Goal: Find specific page/section: Find specific page/section

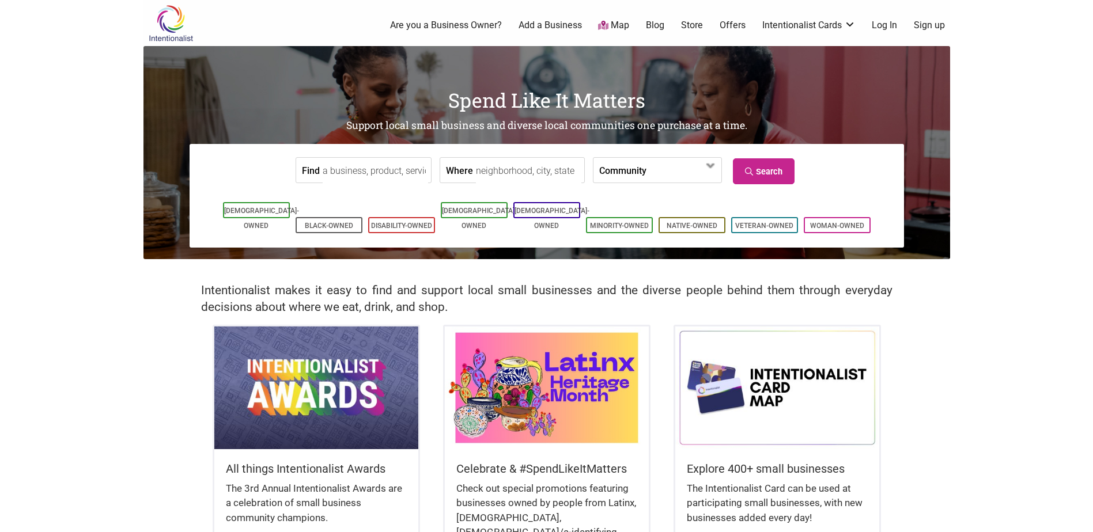
click at [494, 176] on input "Where" at bounding box center [528, 171] width 105 height 26
type input "bellingham, [GEOGRAPHIC_DATA]"
drag, startPoint x: 765, startPoint y: 179, endPoint x: 720, endPoint y: 179, distance: 44.9
click at [650, 179] on link "Search" at bounding box center [764, 171] width 62 height 26
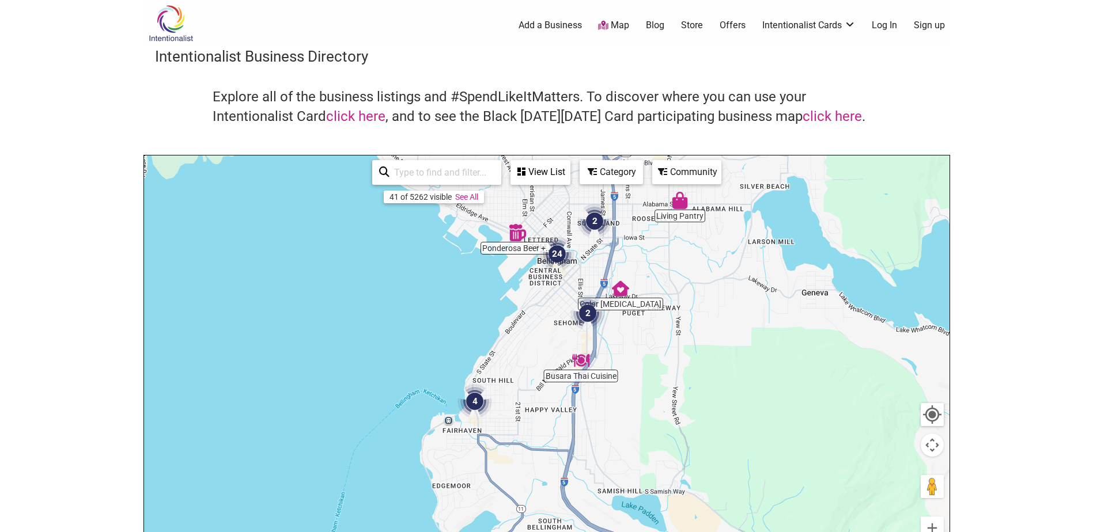
drag, startPoint x: 548, startPoint y: 430, endPoint x: 569, endPoint y: 290, distance: 142.1
click at [569, 290] on div "To navigate, press the arrow keys." at bounding box center [547, 380] width 806 height 448
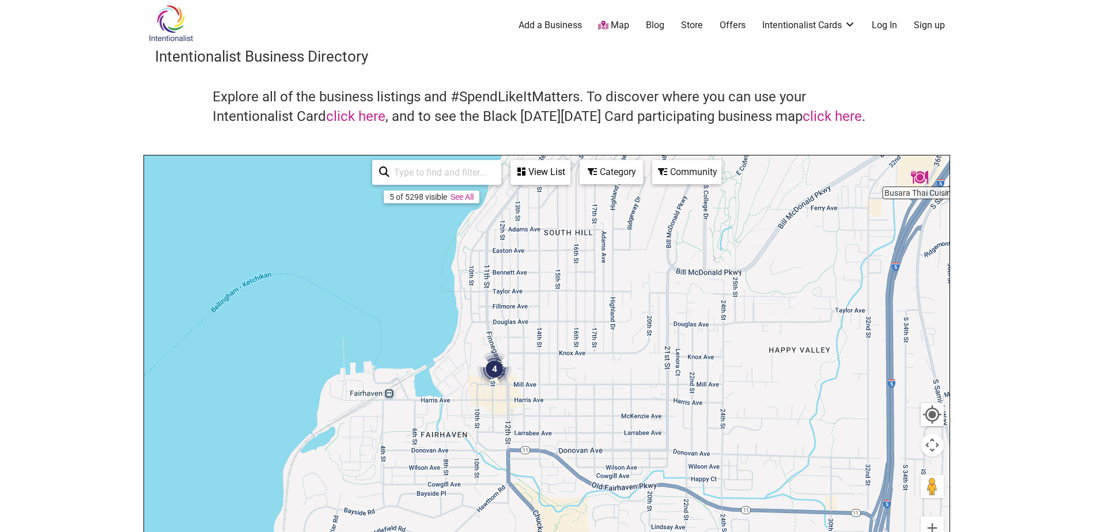
drag, startPoint x: 525, startPoint y: 454, endPoint x: 538, endPoint y: 363, distance: 91.9
click at [538, 365] on div "To navigate, press the arrow keys." at bounding box center [547, 380] width 806 height 448
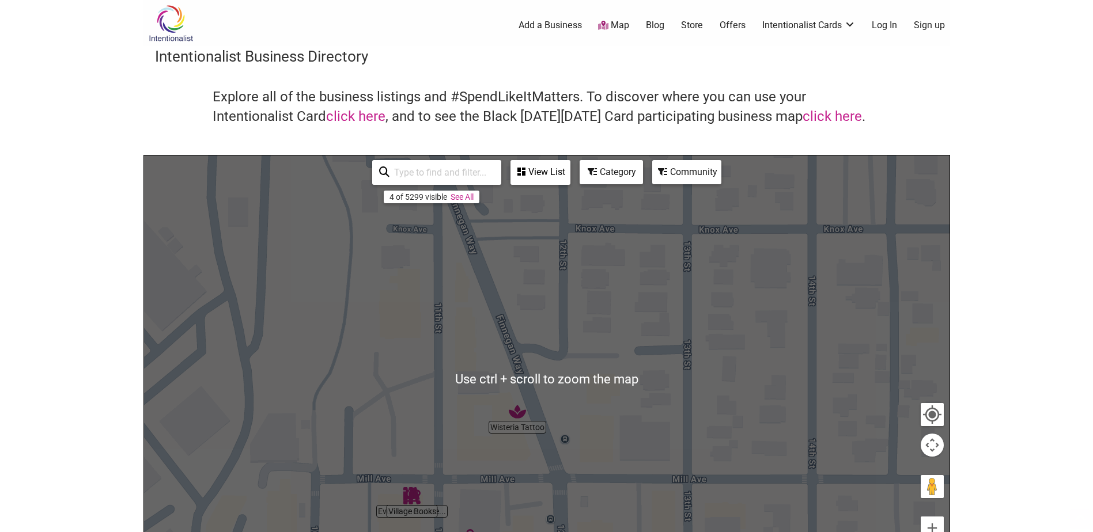
scroll to position [115, 0]
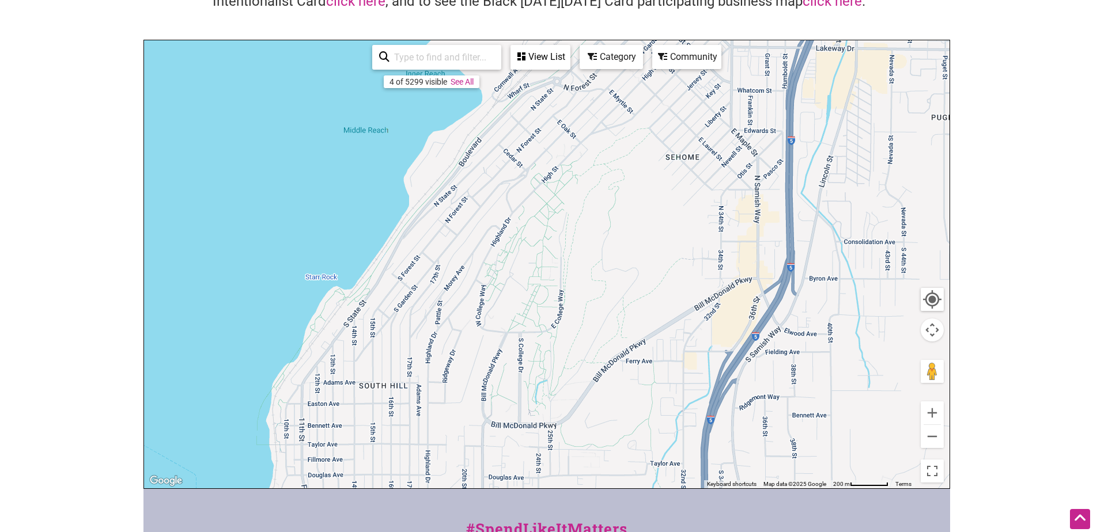
drag, startPoint x: 676, startPoint y: 164, endPoint x: 395, endPoint y: 460, distance: 408.4
click at [394, 459] on div "To navigate, press the arrow keys." at bounding box center [547, 264] width 806 height 448
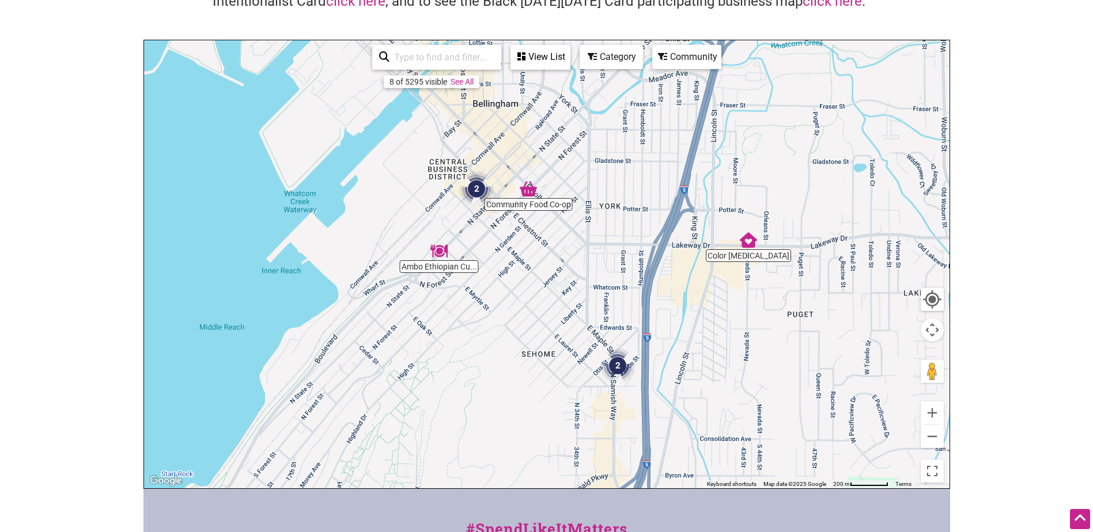
drag, startPoint x: 602, startPoint y: 205, endPoint x: 408, endPoint y: 395, distance: 271.8
click at [408, 395] on div "To navigate, press the arrow keys." at bounding box center [547, 264] width 806 height 448
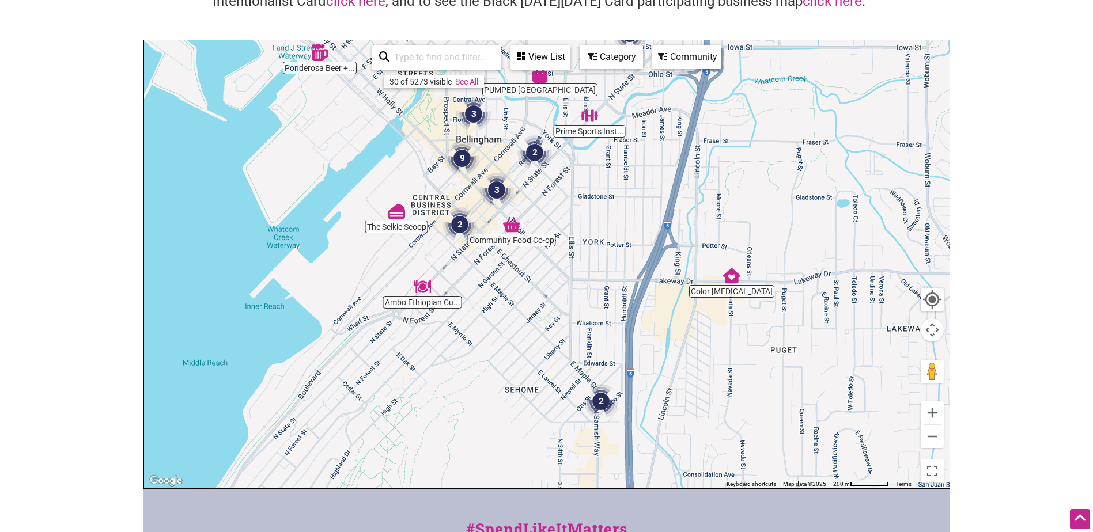
click at [598, 56] on div "Category" at bounding box center [611, 57] width 61 height 22
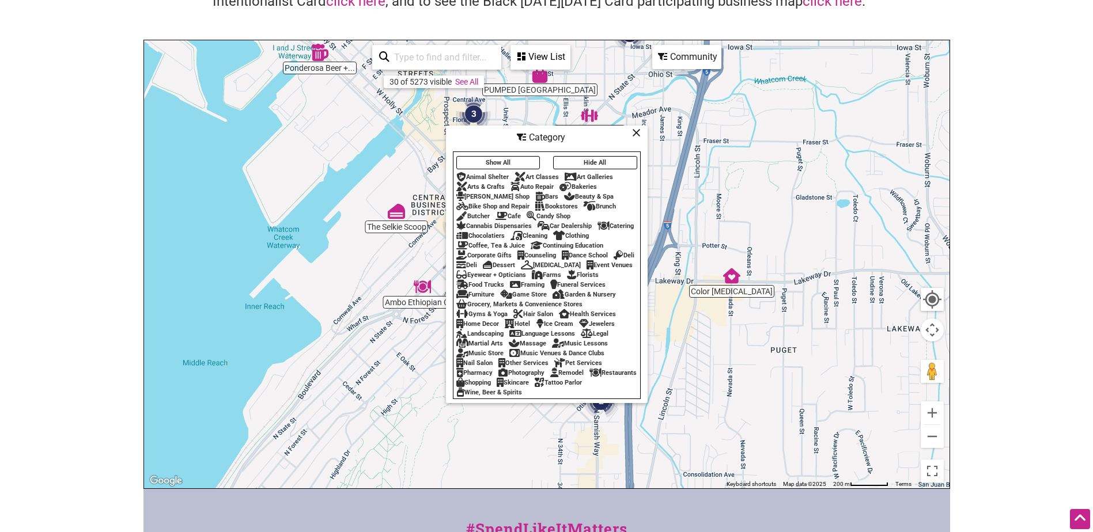
click at [595, 157] on button "Hide All" at bounding box center [595, 162] width 84 height 13
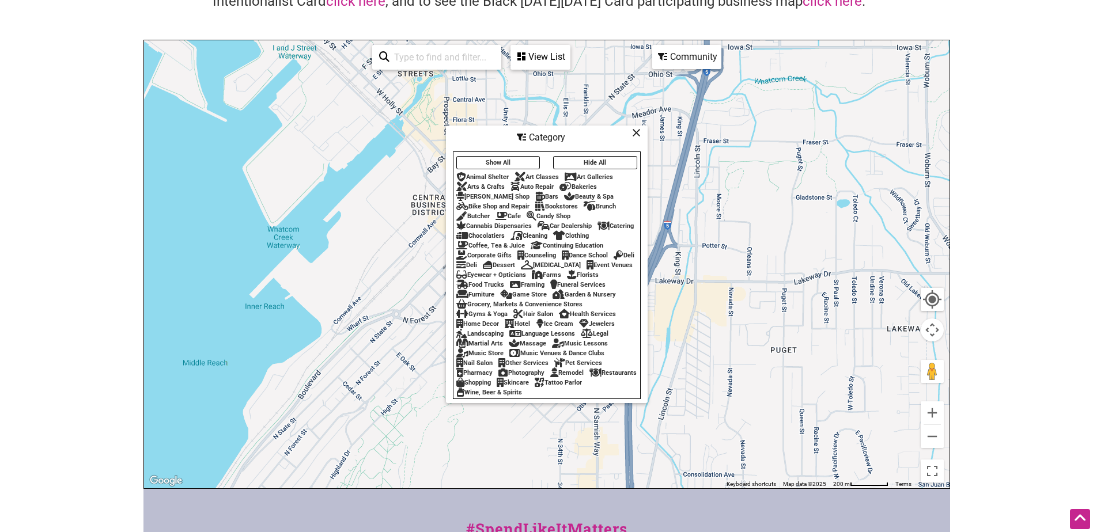
click at [584, 183] on div "Bakeries" at bounding box center [577, 186] width 37 height 7
click at [535, 193] on div "Bars" at bounding box center [546, 196] width 23 height 7
click at [481, 213] on div "Butcher" at bounding box center [472, 216] width 33 height 7
click at [600, 203] on div "Brunch" at bounding box center [600, 206] width 32 height 7
click at [516, 213] on div "Cafe" at bounding box center [508, 216] width 25 height 7
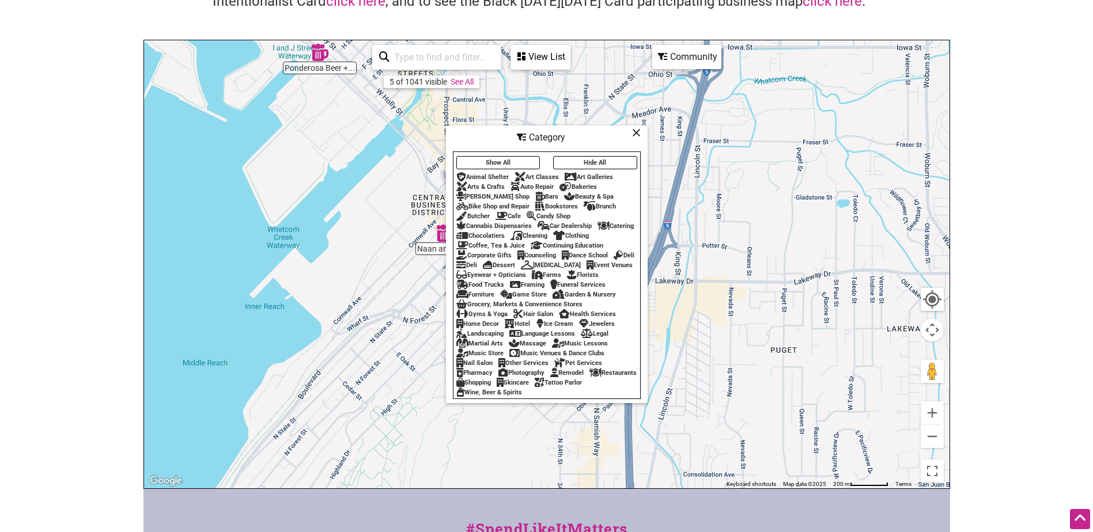
click at [486, 244] on div "Coffee, Tea & Juice" at bounding box center [490, 245] width 69 height 7
click at [504, 281] on div "Food Trucks" at bounding box center [480, 284] width 48 height 7
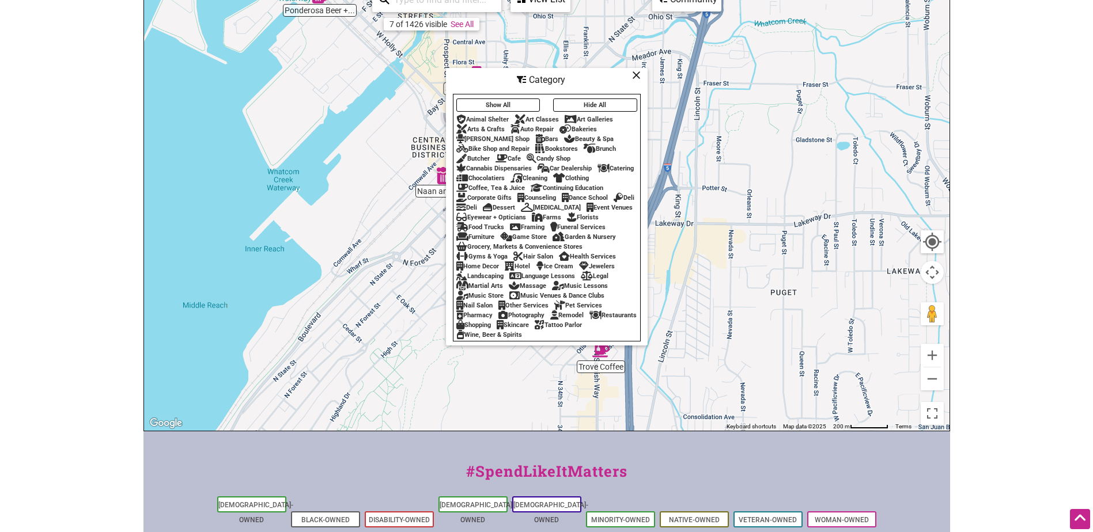
click at [522, 339] on div "Wine, Beer & Spirits" at bounding box center [489, 334] width 66 height 7
click at [589, 319] on div "Restaurants" at bounding box center [612, 315] width 47 height 7
click at [464, 247] on icon at bounding box center [461, 247] width 11 height 1
click at [636, 75] on icon at bounding box center [636, 75] width 9 height 1
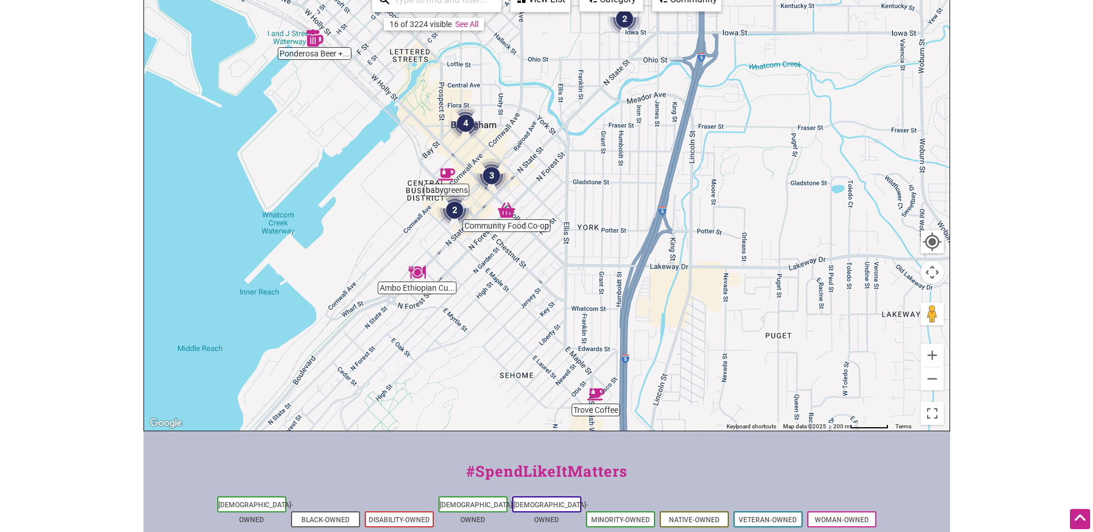
drag, startPoint x: 611, startPoint y: 88, endPoint x: 606, endPoint y: 133, distance: 44.7
click at [606, 133] on div "To navigate, press the arrow keys." at bounding box center [547, 207] width 806 height 448
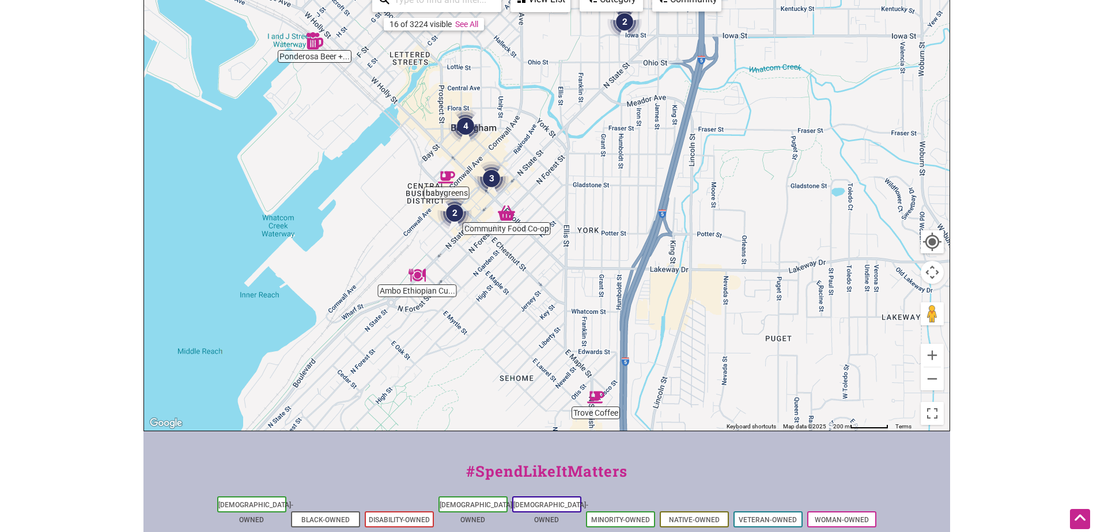
scroll to position [0, 0]
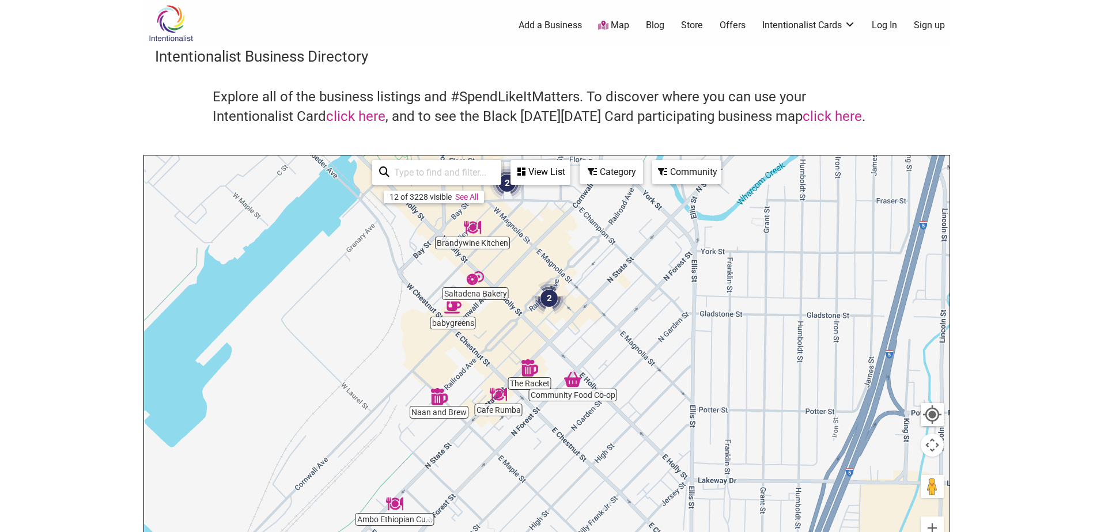
drag, startPoint x: 479, startPoint y: 417, endPoint x: 493, endPoint y: 363, distance: 55.9
click at [493, 363] on div "To navigate, press the arrow keys." at bounding box center [547, 380] width 806 height 448
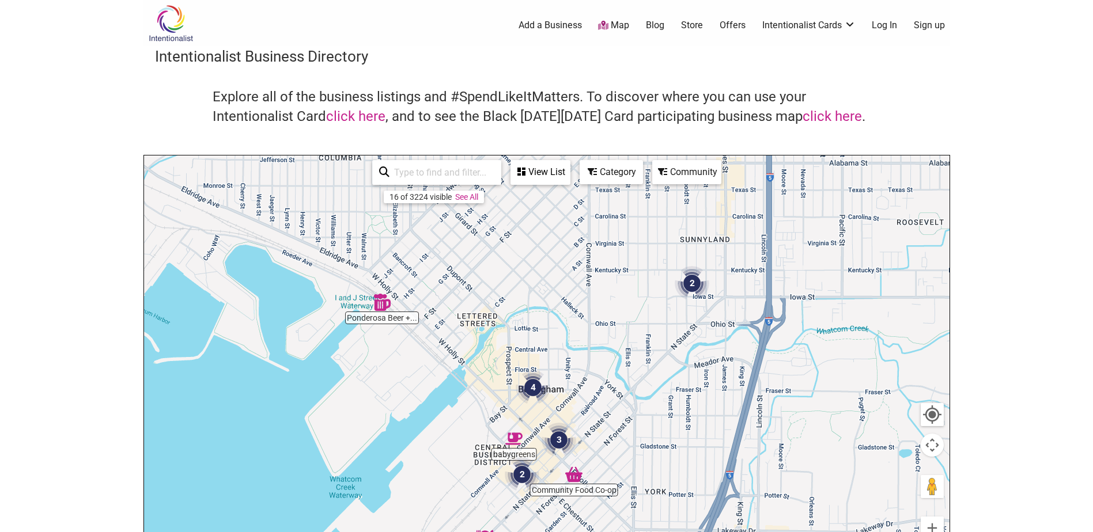
drag, startPoint x: 508, startPoint y: 282, endPoint x: 536, endPoint y: 421, distance: 141.8
click at [536, 421] on div "To navigate, press the arrow keys." at bounding box center [547, 380] width 806 height 448
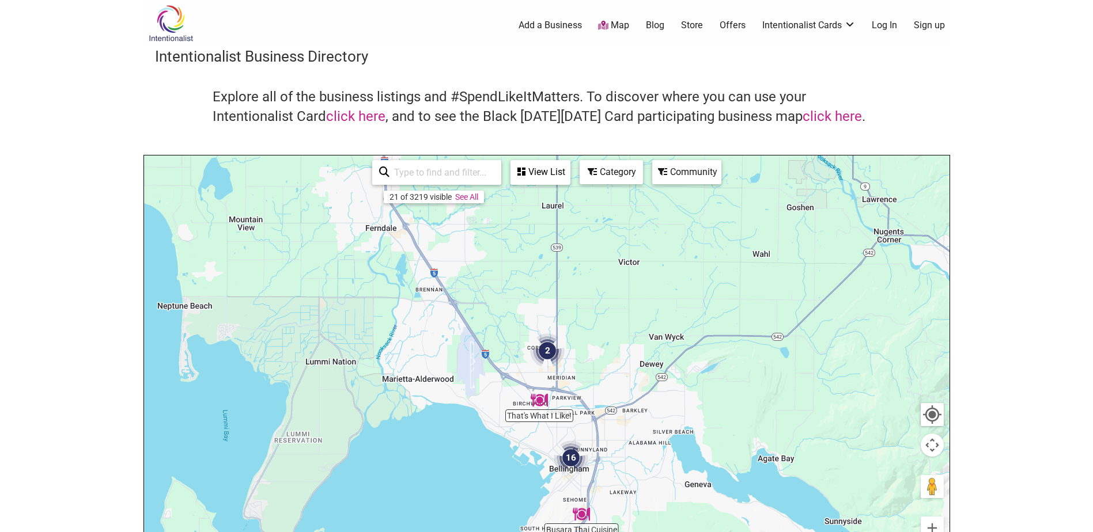
scroll to position [58, 0]
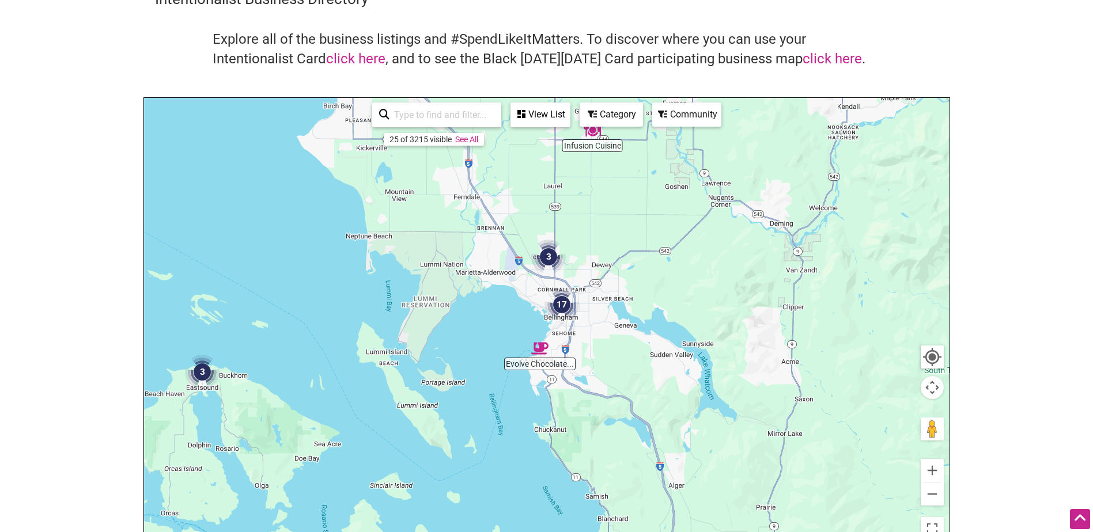
drag, startPoint x: 633, startPoint y: 404, endPoint x: 621, endPoint y: 336, distance: 69.7
click at [621, 336] on div "To navigate, press the arrow keys." at bounding box center [547, 322] width 806 height 448
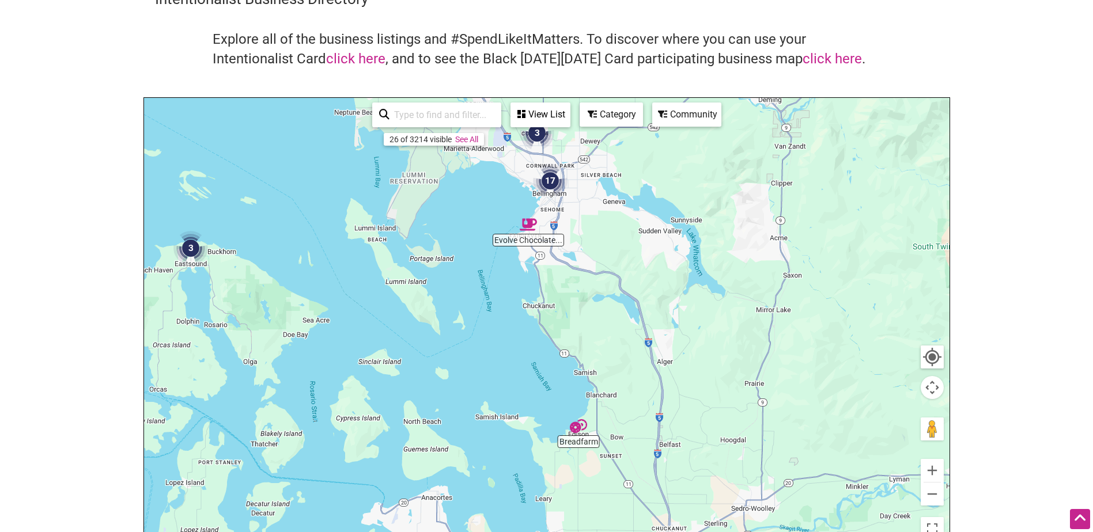
drag, startPoint x: 604, startPoint y: 416, endPoint x: 591, endPoint y: 315, distance: 101.7
click at [591, 316] on div "To navigate, press the arrow keys." at bounding box center [547, 322] width 806 height 448
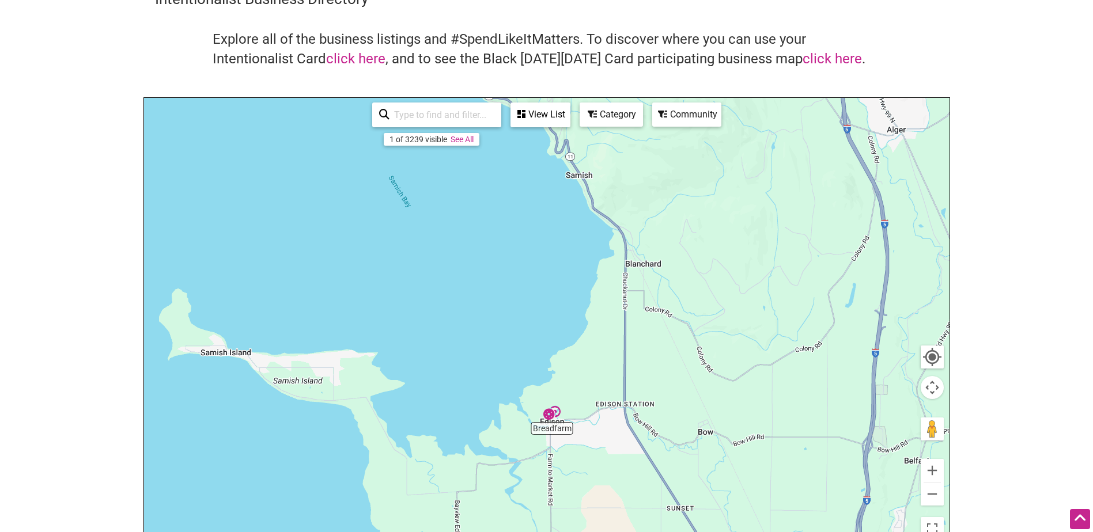
click at [558, 411] on img "Breadfarm" at bounding box center [552, 413] width 27 height 27
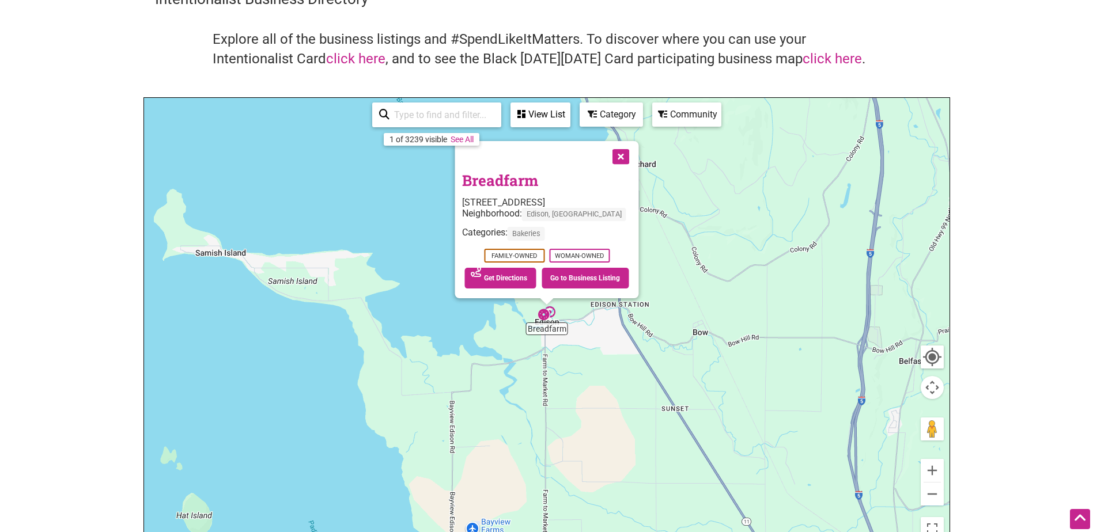
click at [613, 158] on button "Close" at bounding box center [619, 155] width 29 height 29
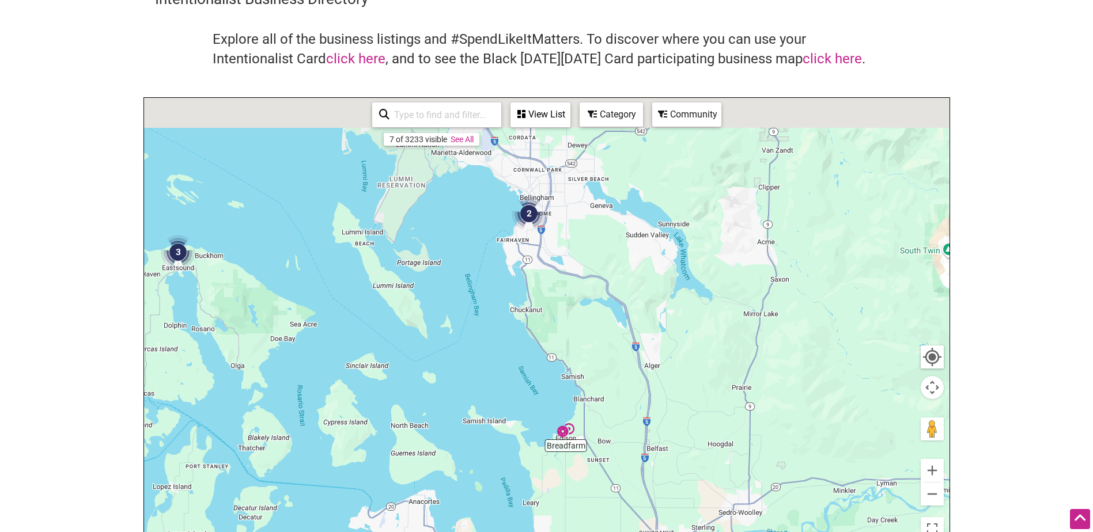
drag, startPoint x: 634, startPoint y: 265, endPoint x: 607, endPoint y: 439, distance: 176.1
click at [607, 439] on div "To navigate, press the arrow keys." at bounding box center [547, 322] width 806 height 448
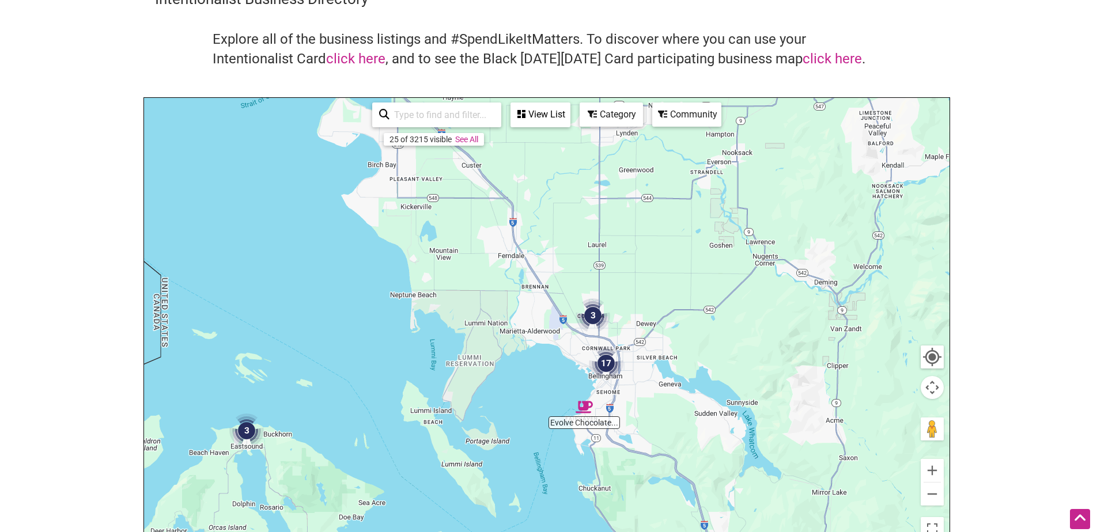
drag, startPoint x: 515, startPoint y: 234, endPoint x: 592, endPoint y: 376, distance: 162.2
click at [592, 376] on div "To navigate, press the arrow keys." at bounding box center [547, 322] width 806 height 448
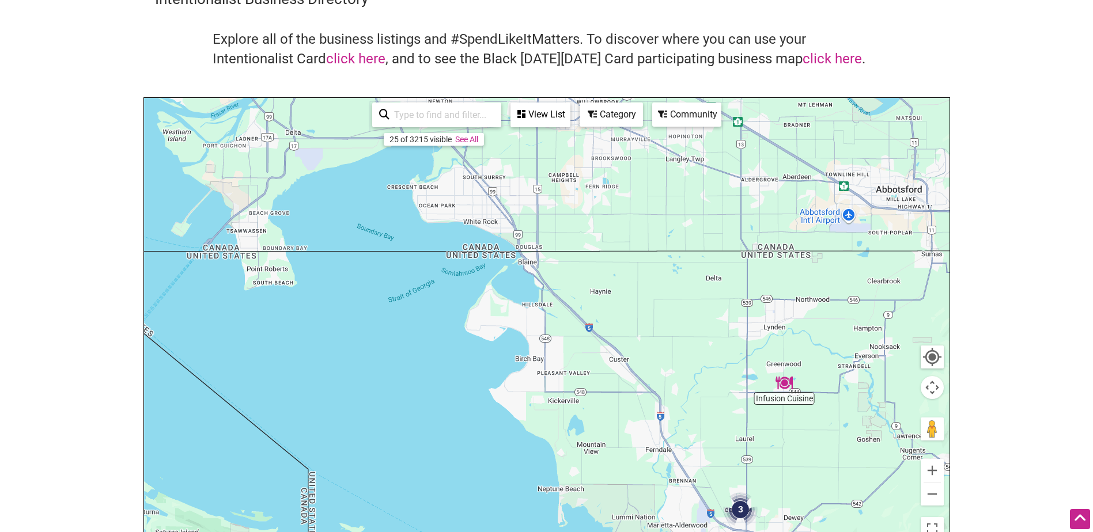
drag, startPoint x: 567, startPoint y: 272, endPoint x: 703, endPoint y: 449, distance: 223.1
click at [703, 449] on div "To navigate, press the arrow keys." at bounding box center [547, 322] width 806 height 448
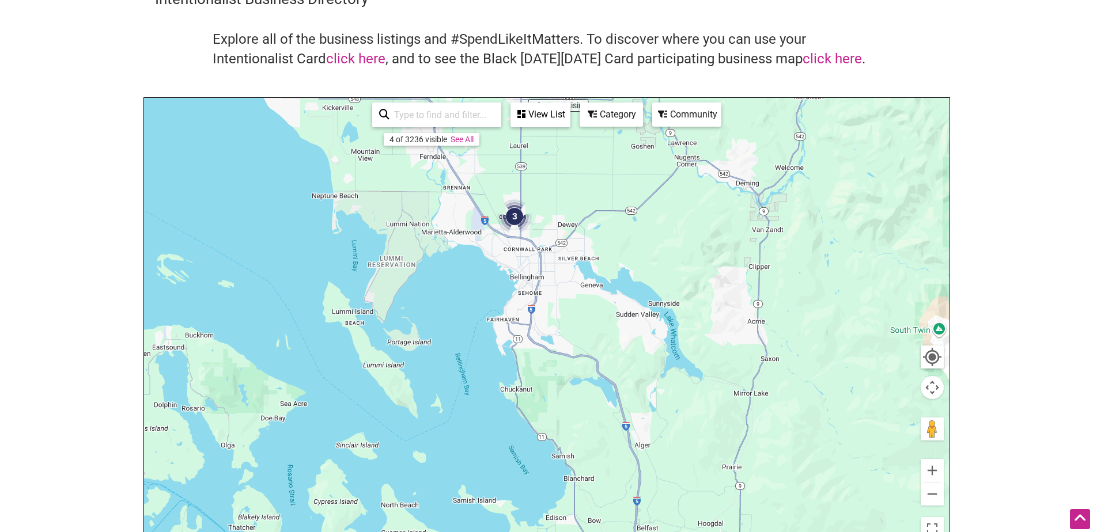
drag, startPoint x: 767, startPoint y: 453, endPoint x: 539, endPoint y: 157, distance: 373.5
click at [539, 157] on div "To navigate, press the arrow keys." at bounding box center [547, 322] width 806 height 448
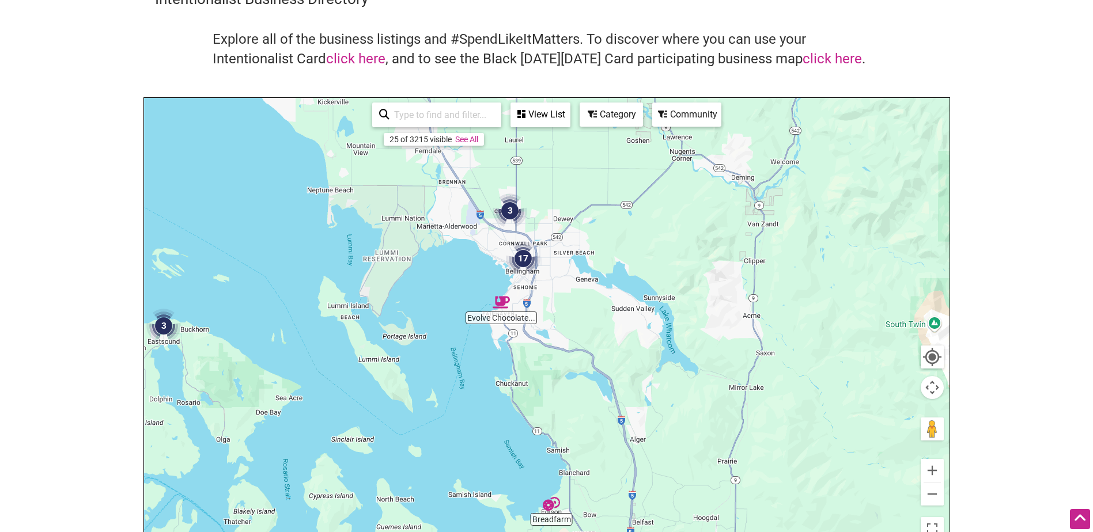
scroll to position [0, 0]
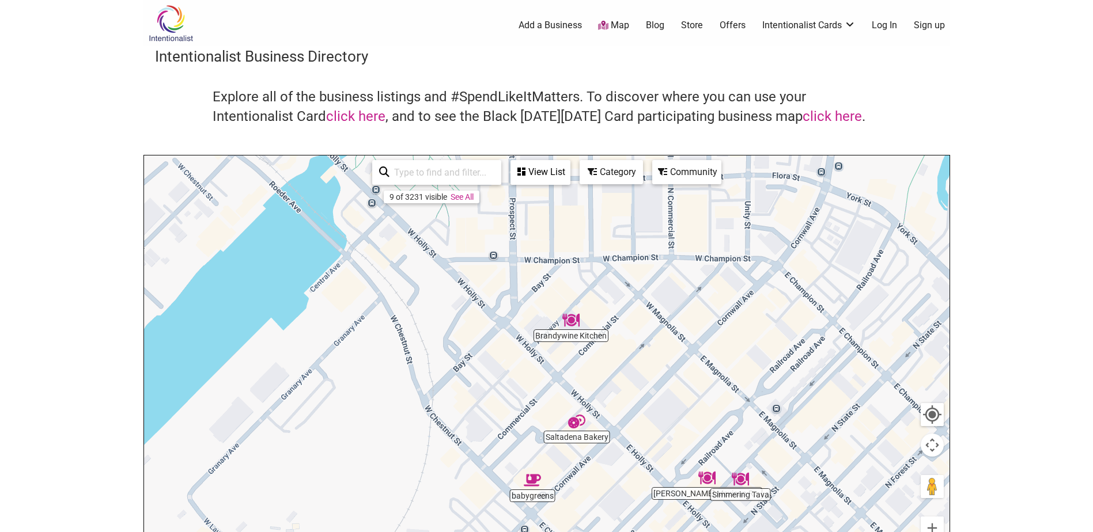
drag, startPoint x: 596, startPoint y: 337, endPoint x: 641, endPoint y: 443, distance: 115.2
click at [641, 443] on div "To navigate, press the arrow keys." at bounding box center [547, 380] width 806 height 448
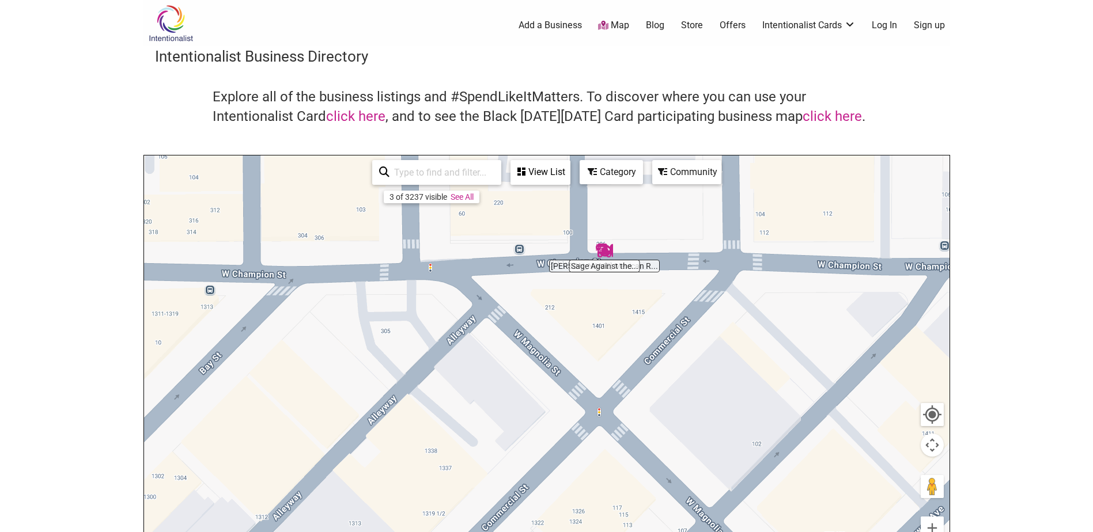
drag, startPoint x: 577, startPoint y: 262, endPoint x: 563, endPoint y: 266, distance: 15.0
click at [563, 266] on div "To navigate, press the arrow keys." at bounding box center [547, 380] width 806 height 448
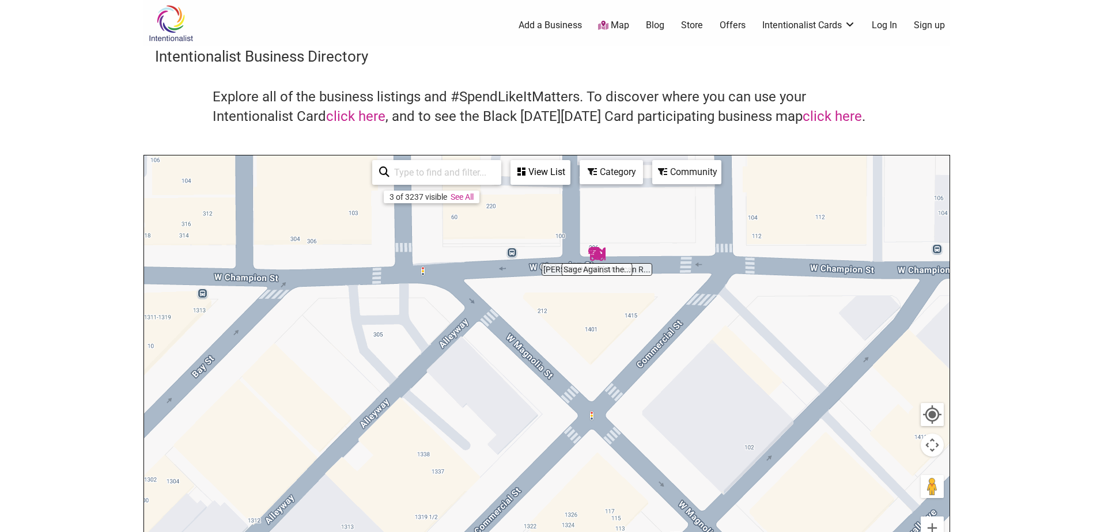
click at [598, 250] on img "Sage Against the Machine" at bounding box center [597, 254] width 27 height 27
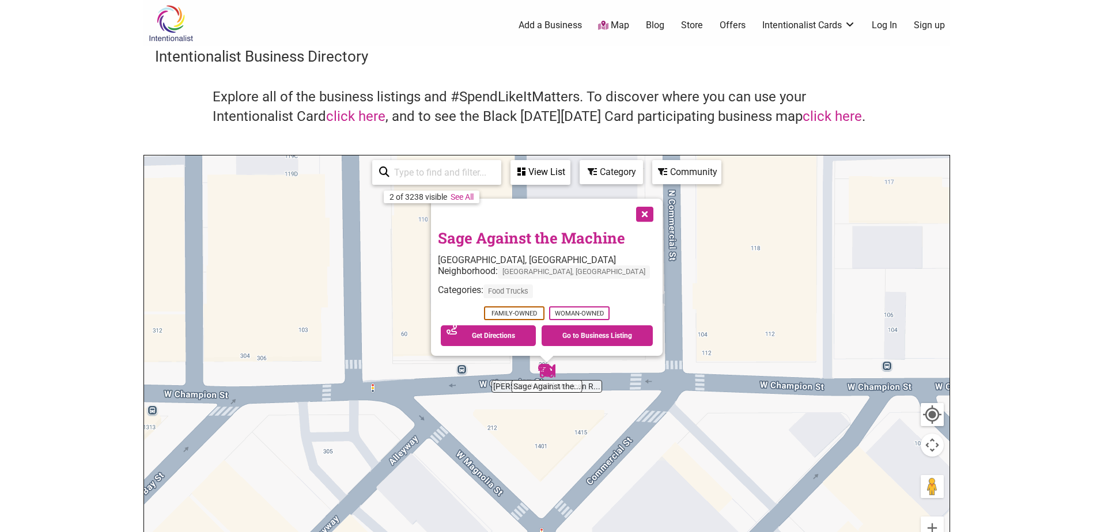
click at [553, 373] on img "Sage Against the Machine" at bounding box center [547, 371] width 27 height 27
click at [538, 365] on img "Sage Against the Machine" at bounding box center [547, 371] width 27 height 27
click at [528, 369] on div "To navigate, press the arrow keys. Sage Against the Machine Bellingham, WA Neig…" at bounding box center [547, 380] width 806 height 448
click at [632, 210] on button "Close" at bounding box center [643, 213] width 29 height 29
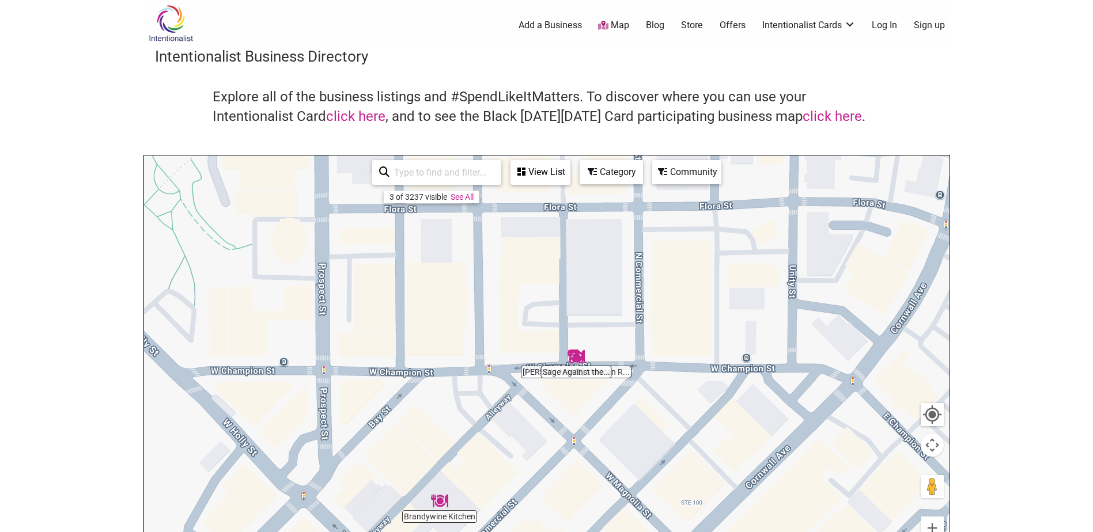
click at [543, 175] on div "View List" at bounding box center [541, 172] width 58 height 22
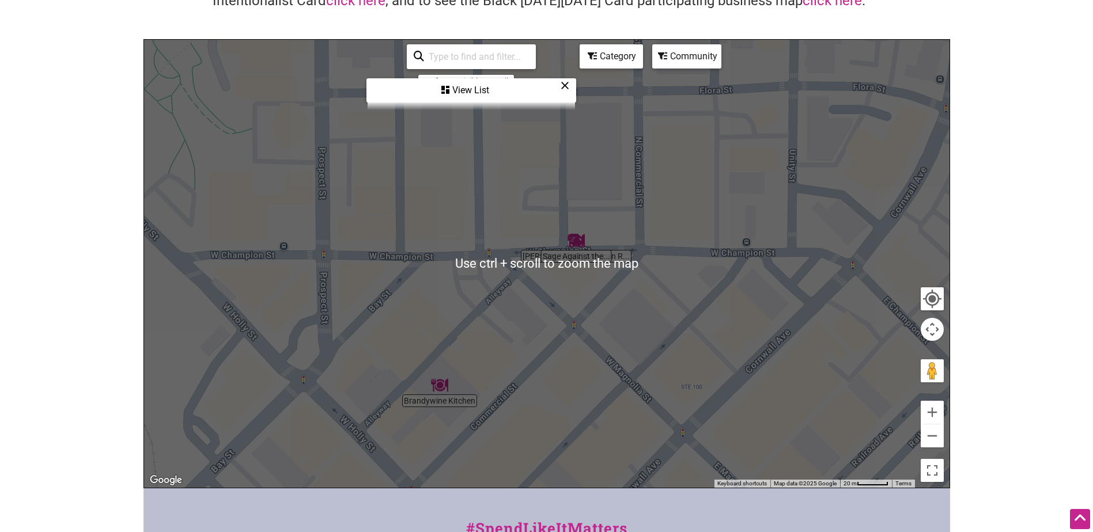
scroll to position [58, 0]
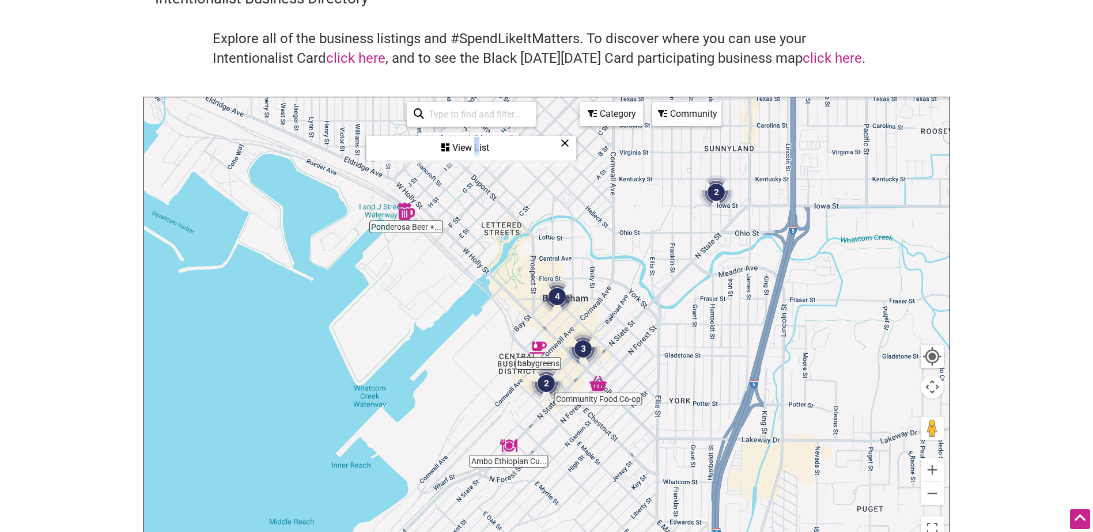
click at [477, 150] on div "View List" at bounding box center [471, 148] width 207 height 22
click at [1008, 308] on body "× Menu 0 Add a Business Map Blog Store Offers Intentionalist Cards Buy Black Ca…" at bounding box center [546, 208] width 1093 height 532
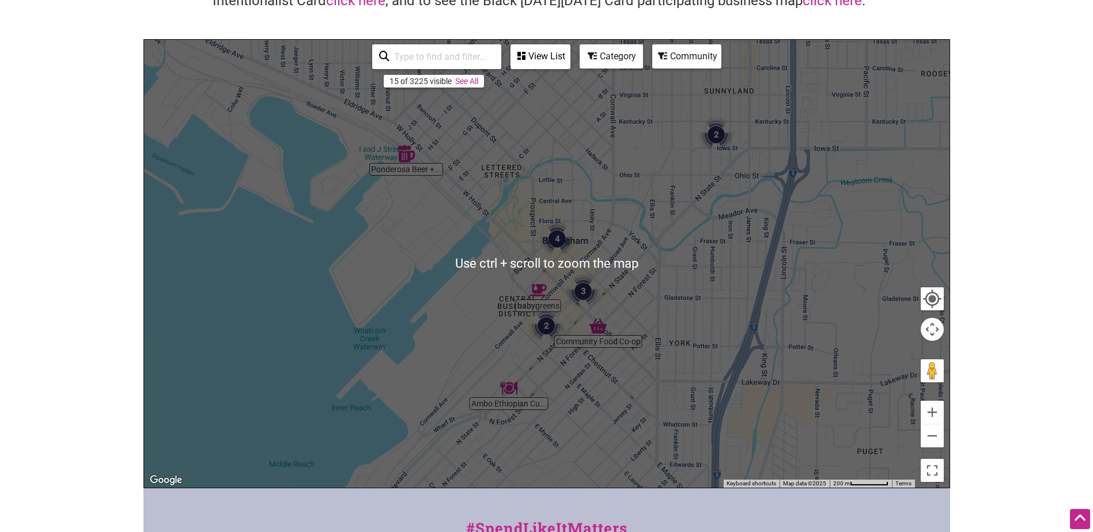
scroll to position [1, 0]
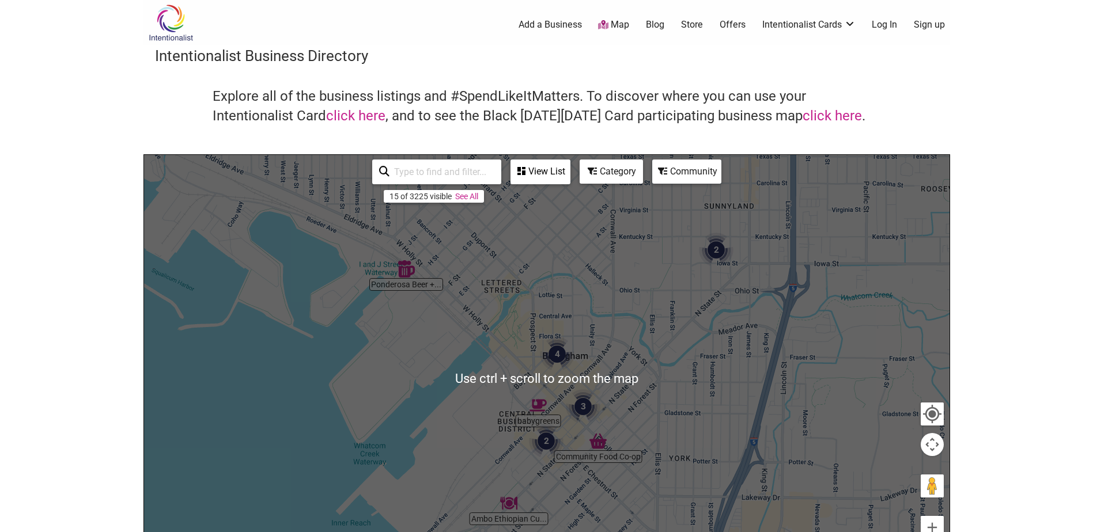
click at [552, 180] on div "View List" at bounding box center [541, 172] width 58 height 22
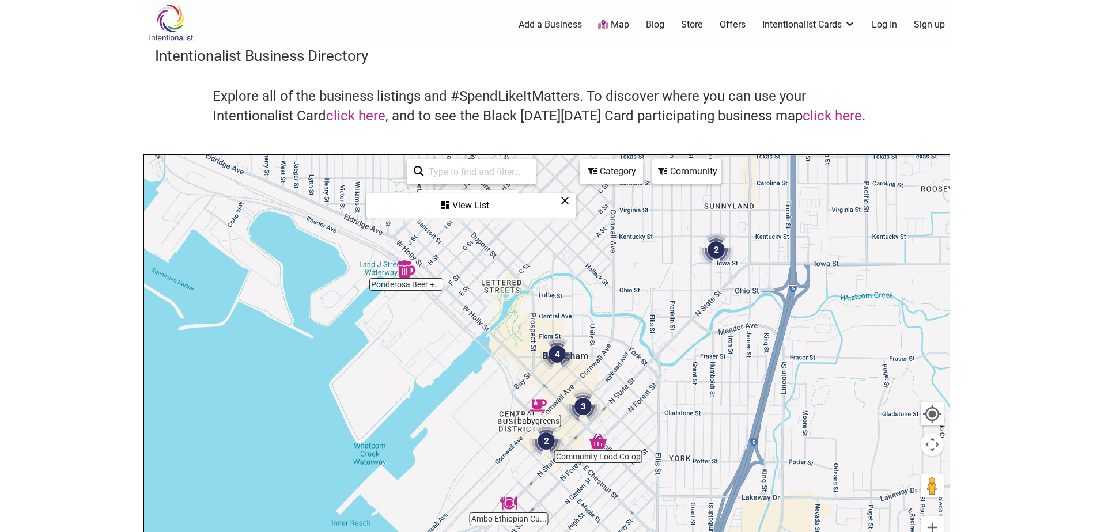
click at [460, 203] on div "View List" at bounding box center [471, 206] width 207 height 22
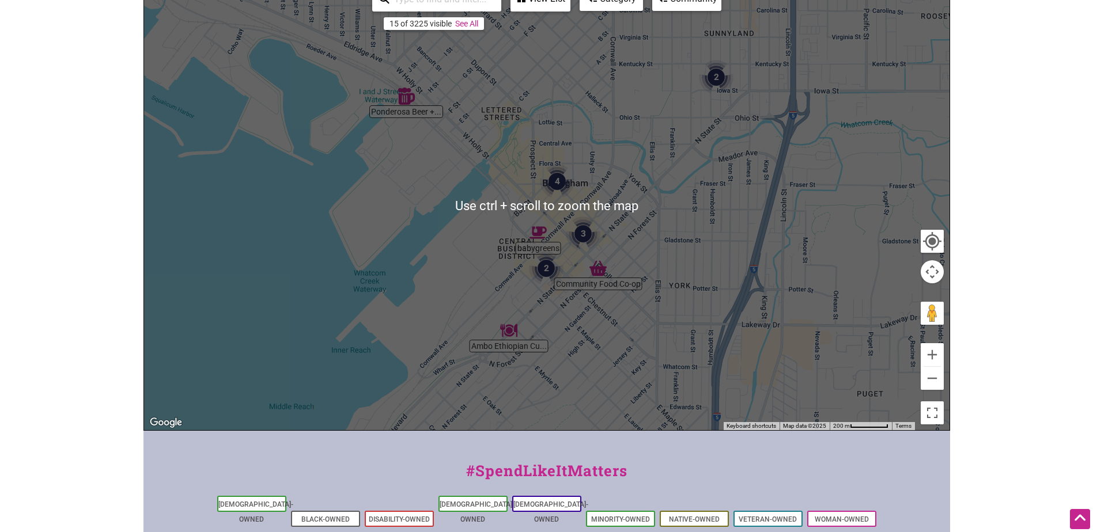
scroll to position [116, 0]
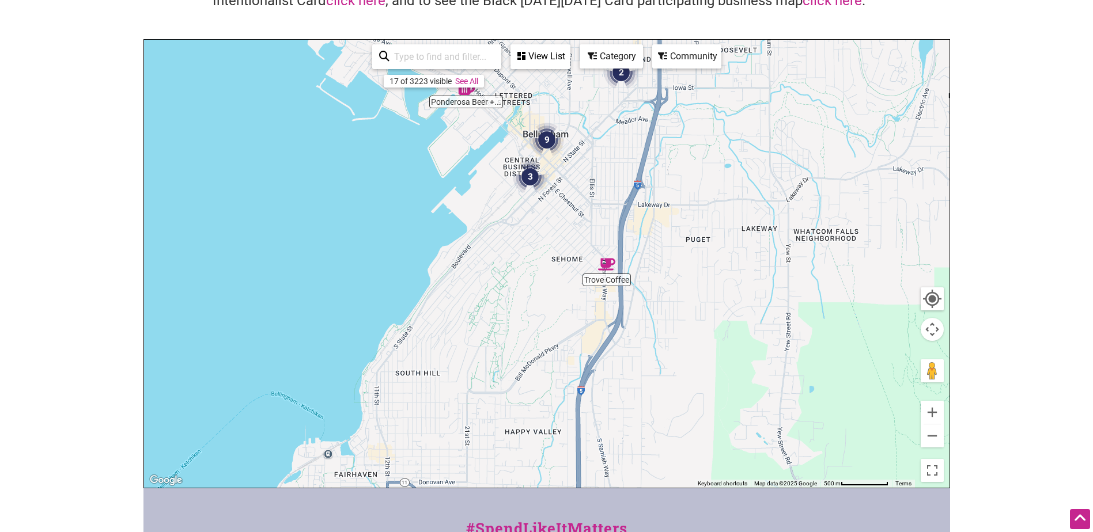
drag, startPoint x: 620, startPoint y: 383, endPoint x: 549, endPoint y: 181, distance: 213.8
click at [550, 181] on div "To navigate, press the arrow keys." at bounding box center [547, 264] width 806 height 448
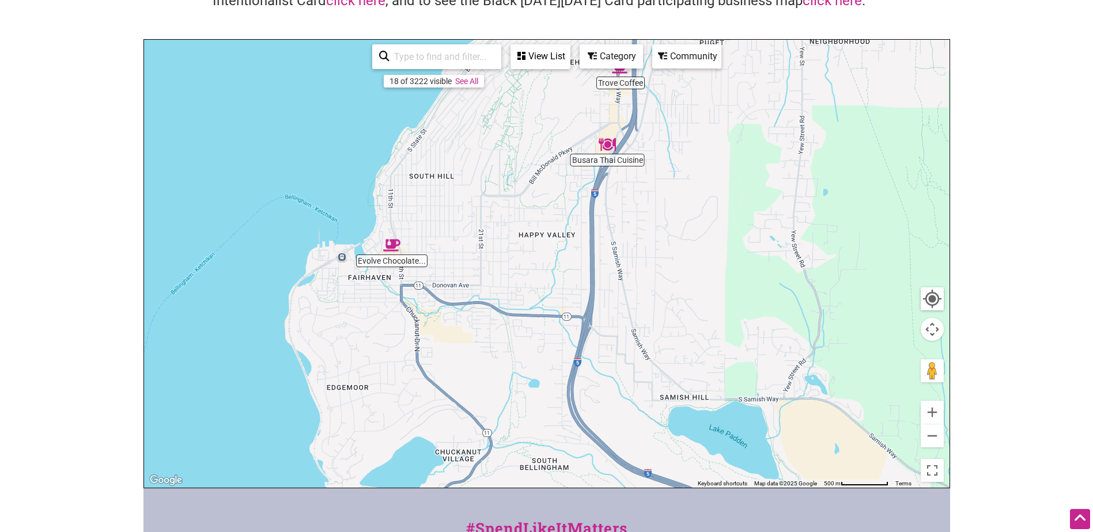
drag, startPoint x: 502, startPoint y: 369, endPoint x: 521, endPoint y: 158, distance: 211.2
click at [521, 160] on div "To navigate, press the arrow keys." at bounding box center [547, 264] width 806 height 448
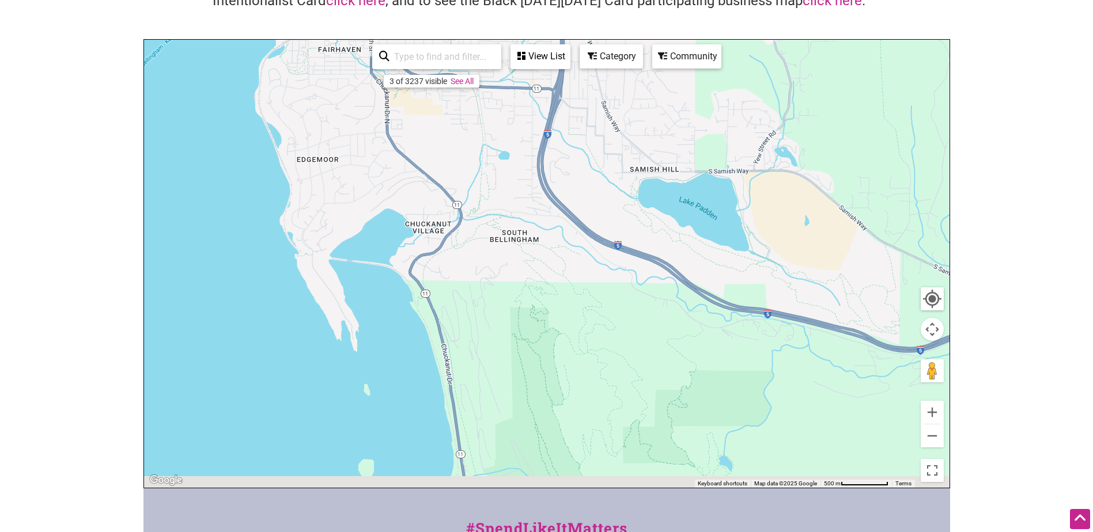
drag, startPoint x: 645, startPoint y: 434, endPoint x: 610, endPoint y: 218, distance: 218.9
click at [610, 218] on div "To navigate, press the arrow keys." at bounding box center [547, 264] width 806 height 448
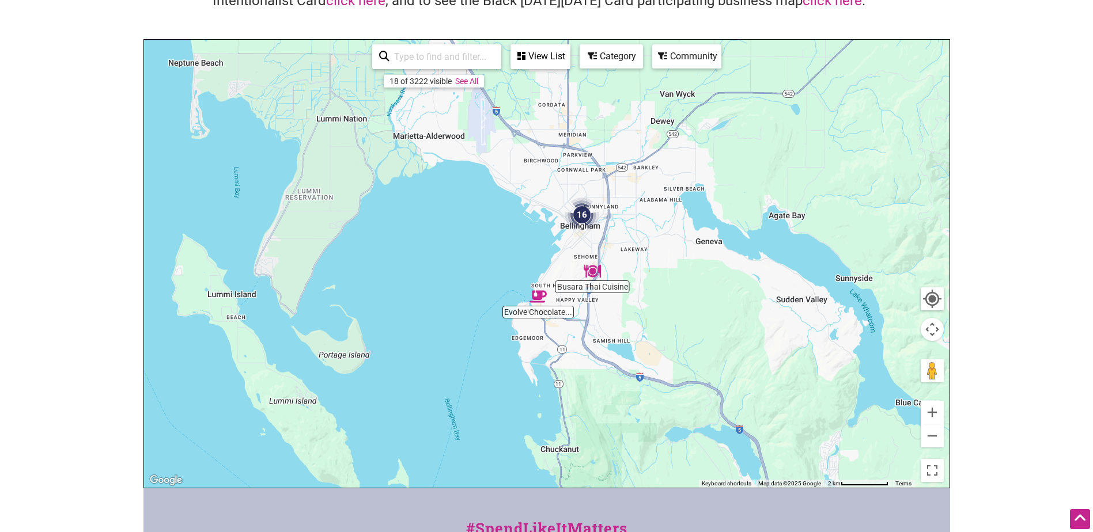
drag, startPoint x: 599, startPoint y: 239, endPoint x: 545, endPoint y: 221, distance: 57.2
click at [548, 228] on div "To navigate, press the arrow keys." at bounding box center [547, 264] width 806 height 448
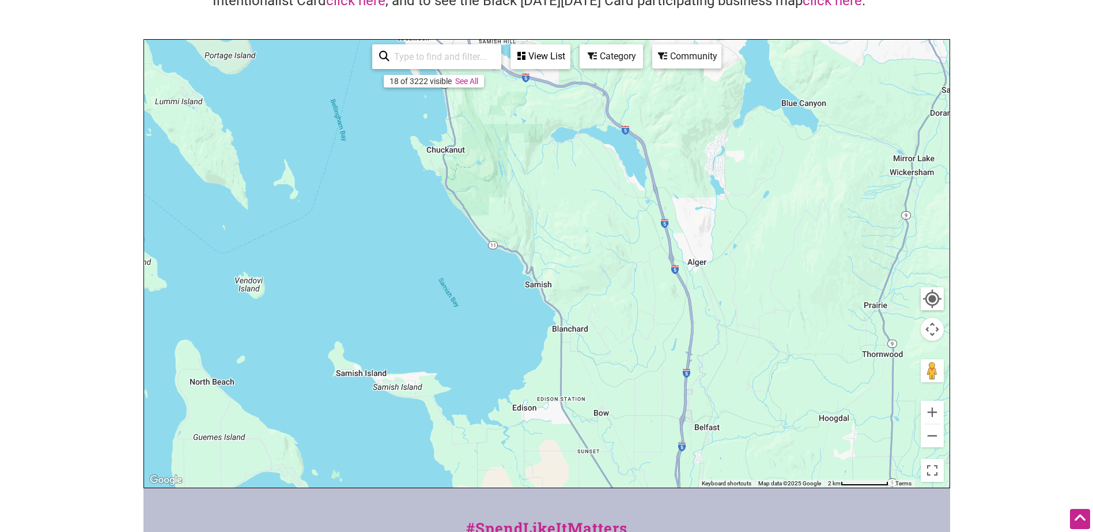
scroll to position [346, 0]
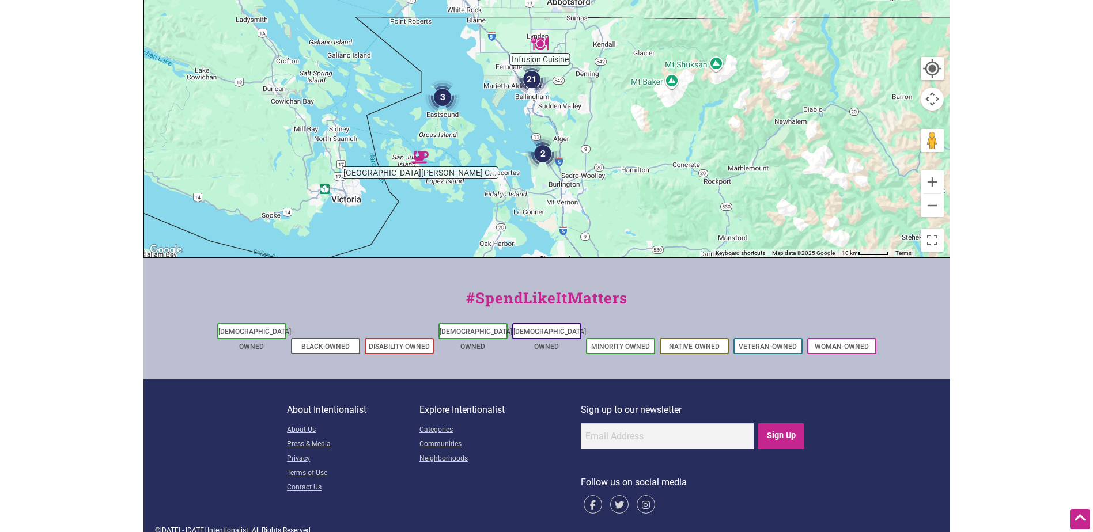
drag, startPoint x: 543, startPoint y: 232, endPoint x: 542, endPoint y: 171, distance: 61.1
click at [542, 171] on img "2" at bounding box center [543, 154] width 44 height 44
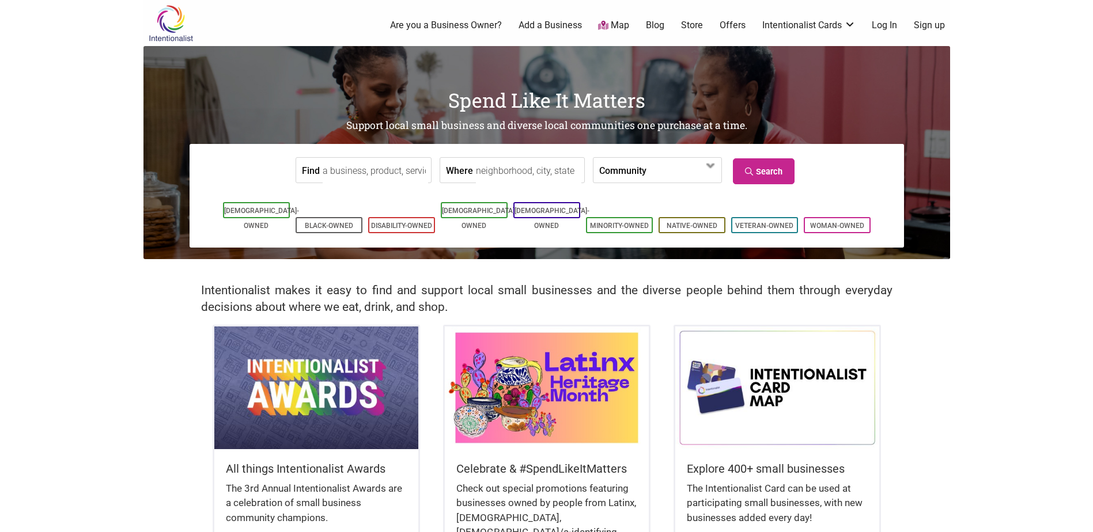
click at [494, 172] on input "Where" at bounding box center [528, 171] width 105 height 26
type input "98225"
click at [745, 176] on link "Search" at bounding box center [764, 171] width 62 height 26
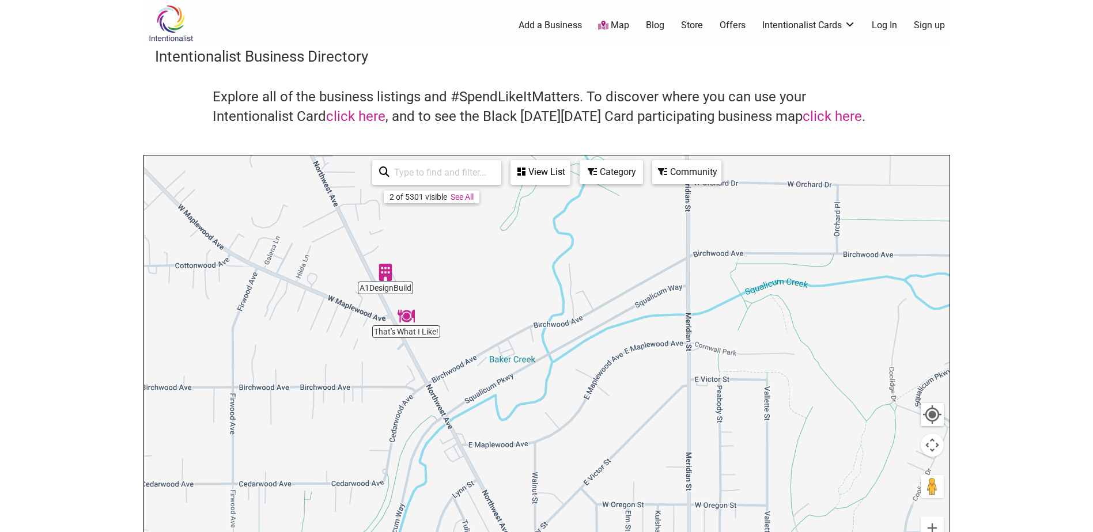
click at [406, 321] on img "That's What I Like!" at bounding box center [406, 316] width 27 height 27
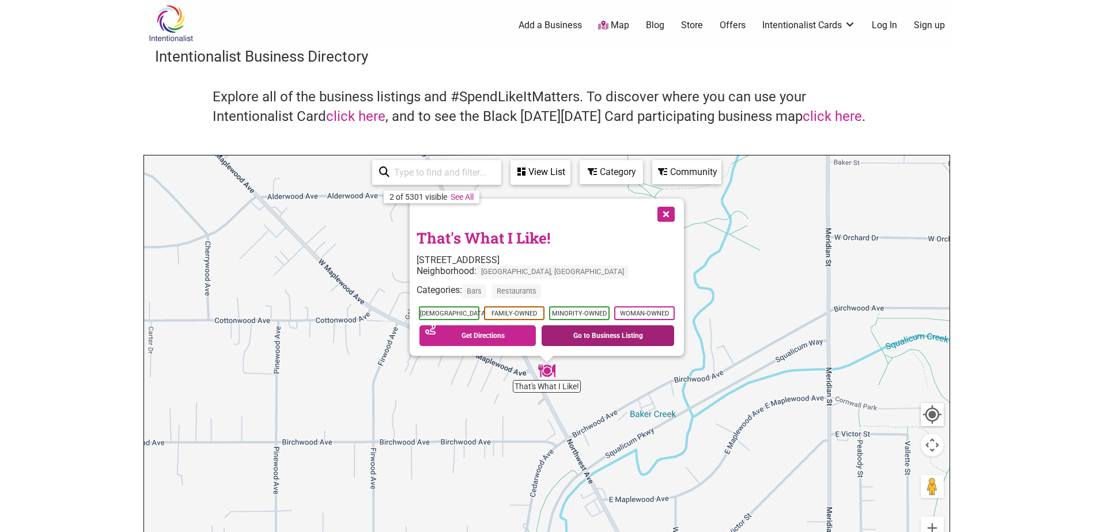
click at [572, 335] on link "Go to Business Listing" at bounding box center [608, 336] width 133 height 21
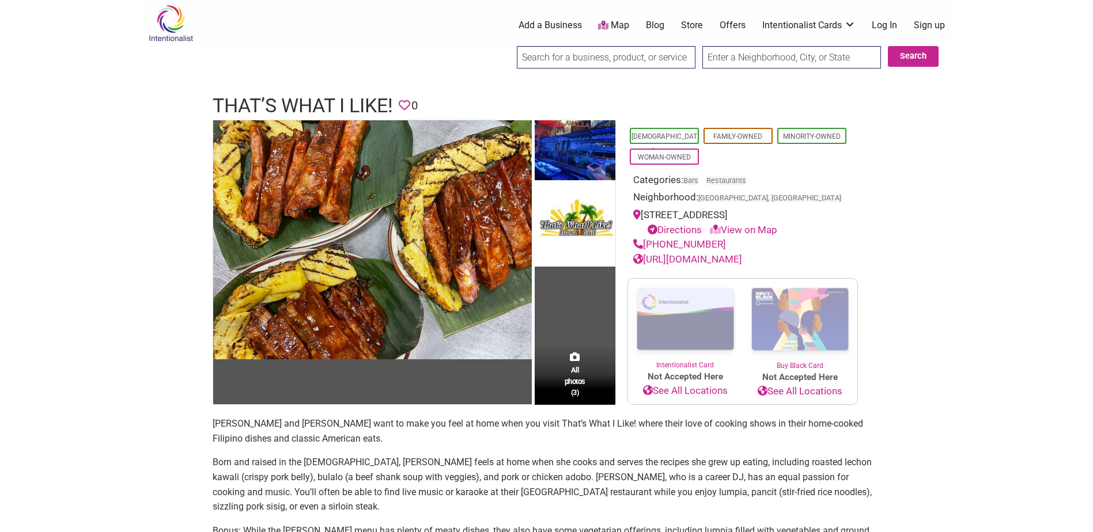
click at [601, 169] on img at bounding box center [575, 151] width 81 height 63
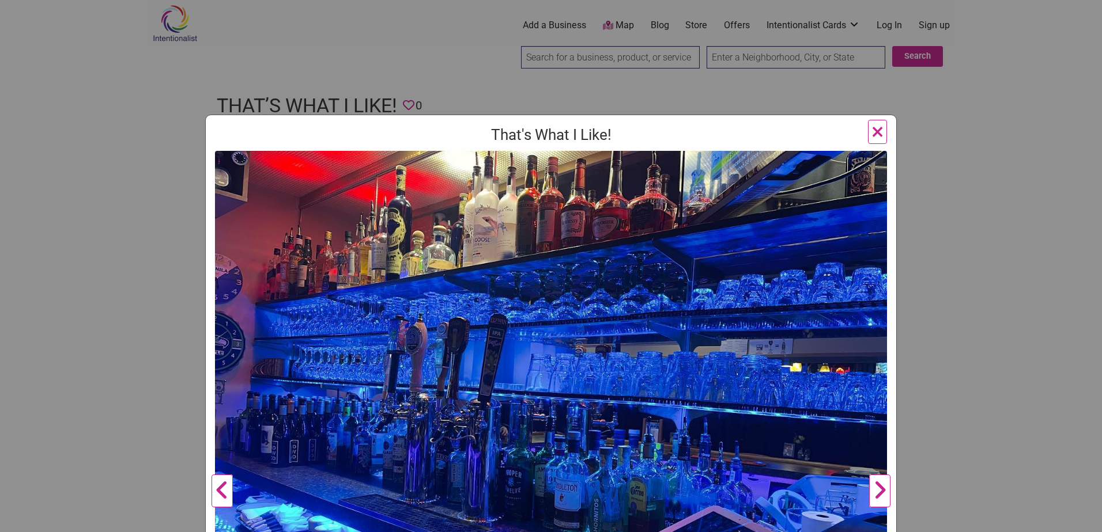
click at [953, 285] on div "That's What I Like! Previous Next 1 2 3 ×" at bounding box center [551, 266] width 1102 height 532
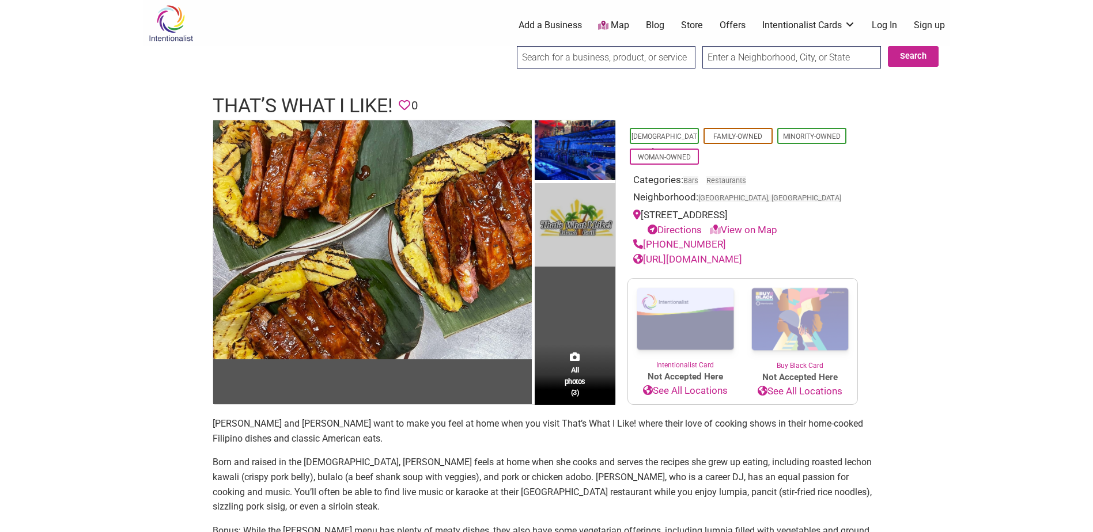
click at [574, 213] on img at bounding box center [575, 225] width 81 height 84
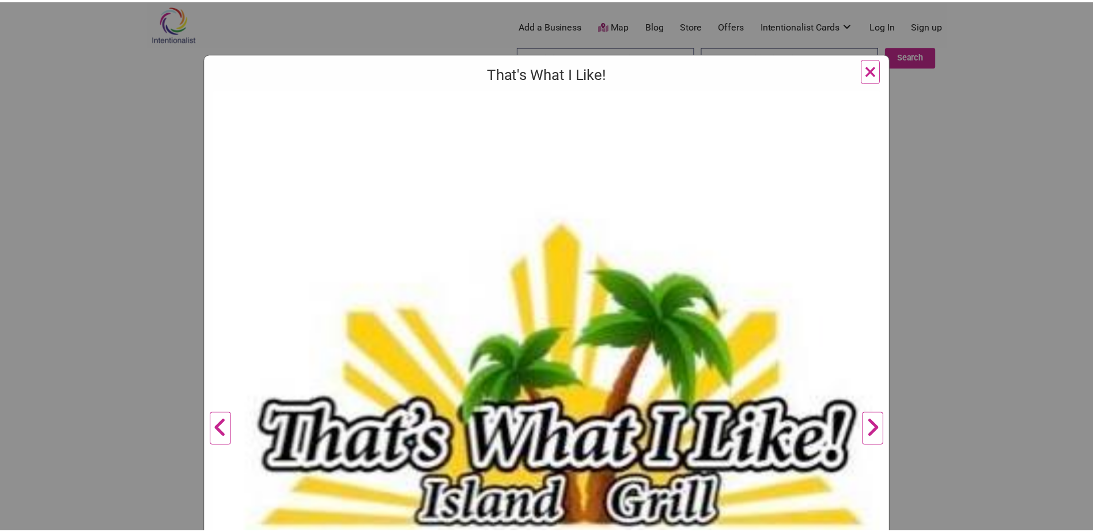
scroll to position [54, 0]
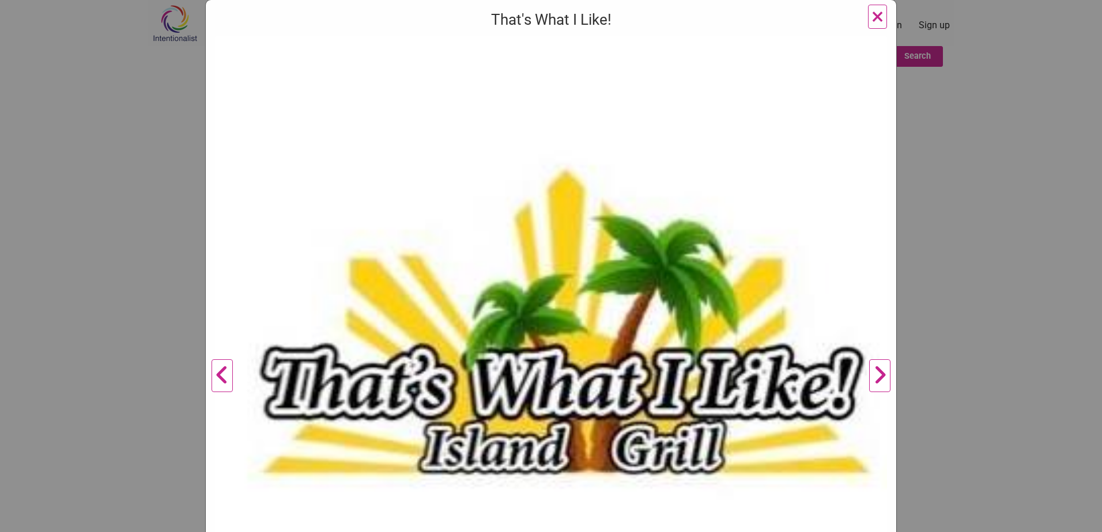
click at [966, 211] on div "That's What I Like! Previous Next 1 2 3 ×" at bounding box center [551, 266] width 1102 height 532
